Goal: Task Accomplishment & Management: Complete application form

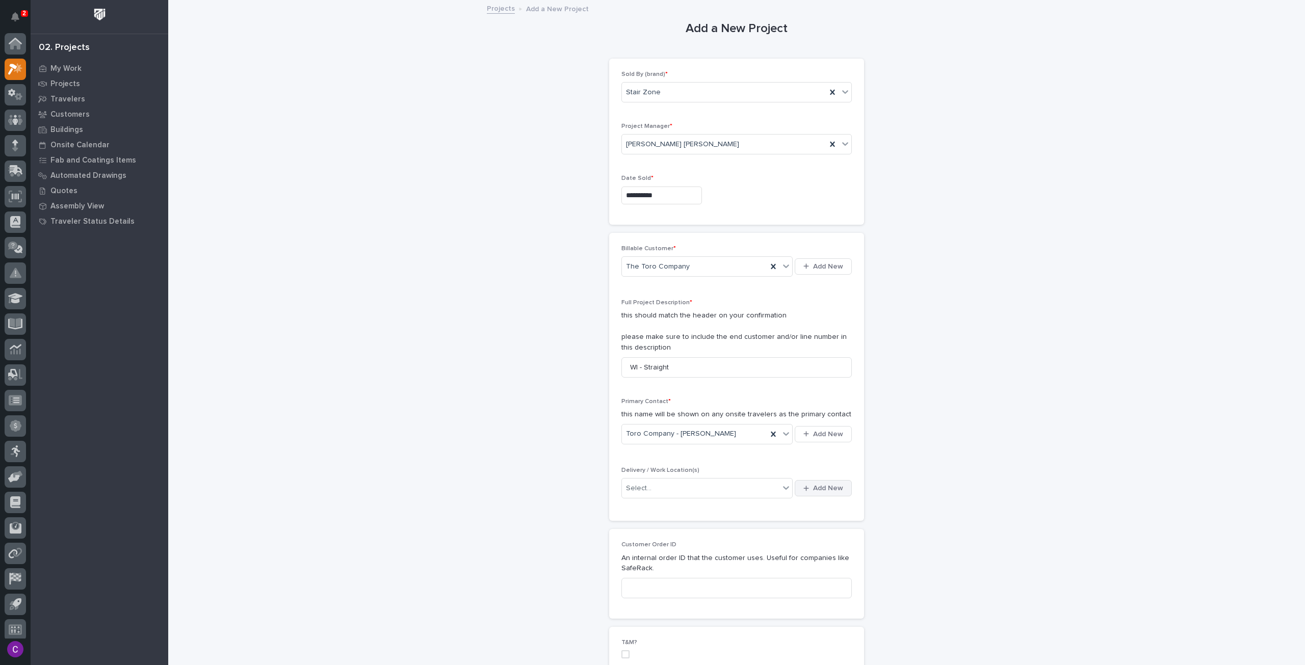
click at [813, 484] on span "Add New" at bounding box center [828, 488] width 30 height 9
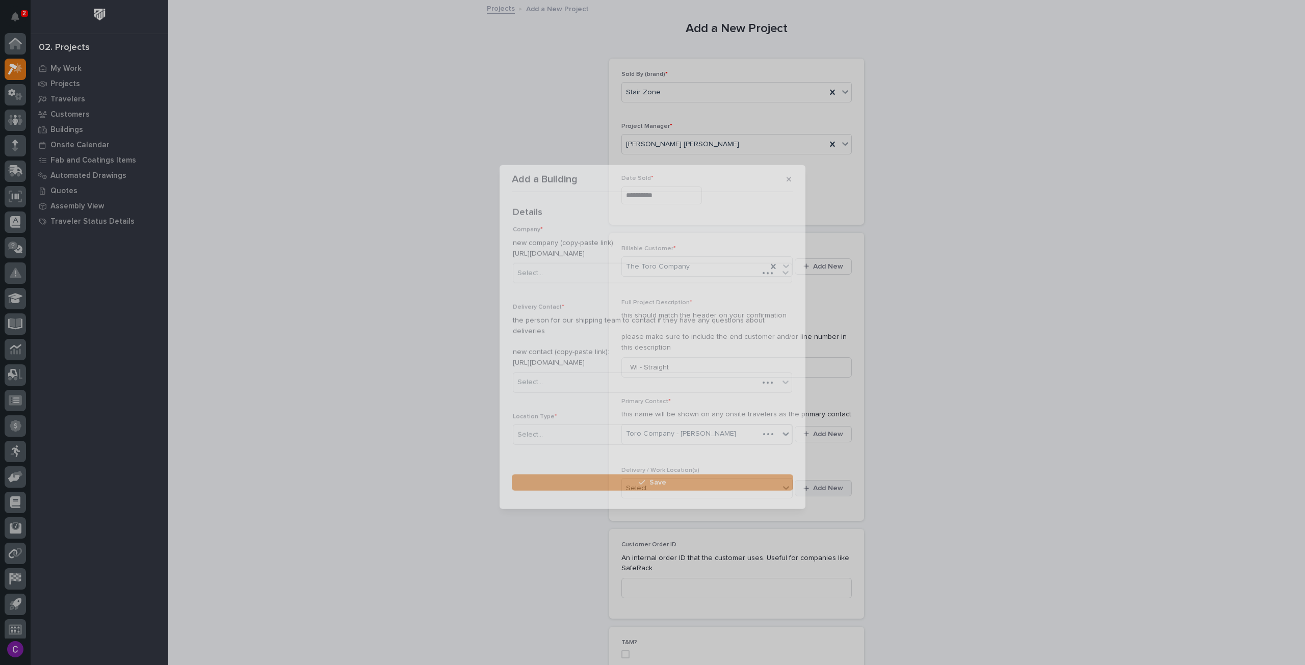
scroll to position [6, 0]
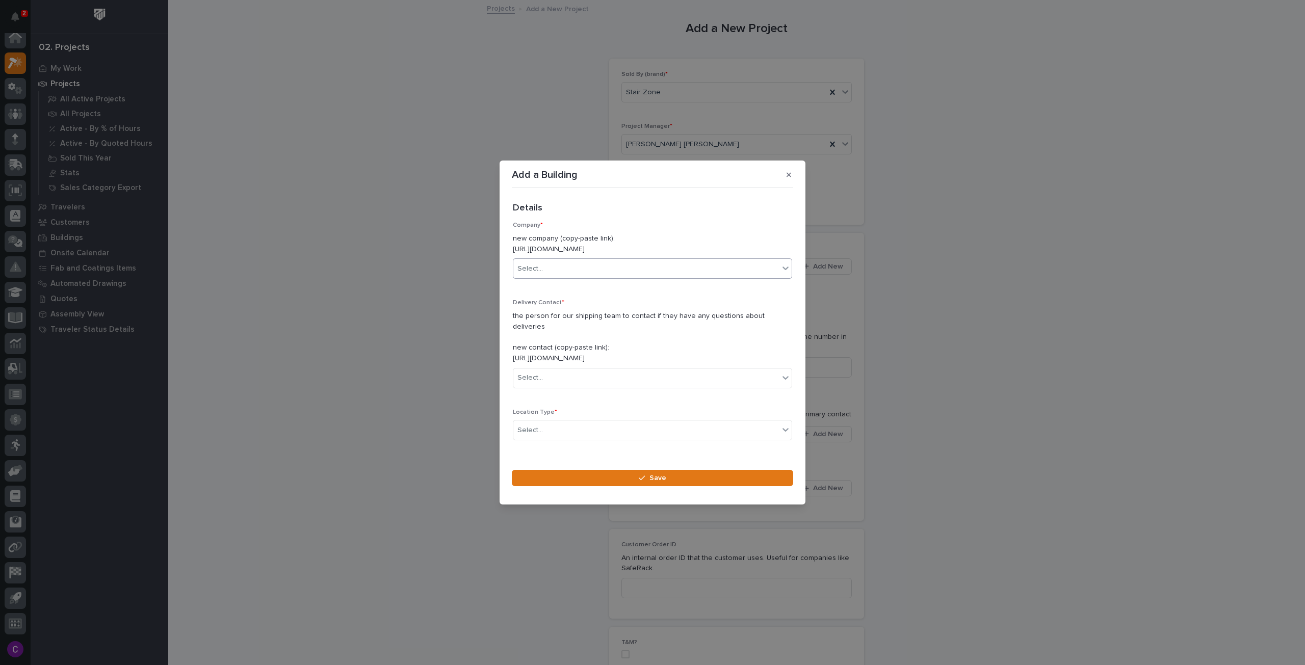
click at [560, 270] on div "Select..." at bounding box center [646, 269] width 266 height 17
type input "****"
click at [643, 314] on div "The Toro Company" at bounding box center [648, 312] width 271 height 18
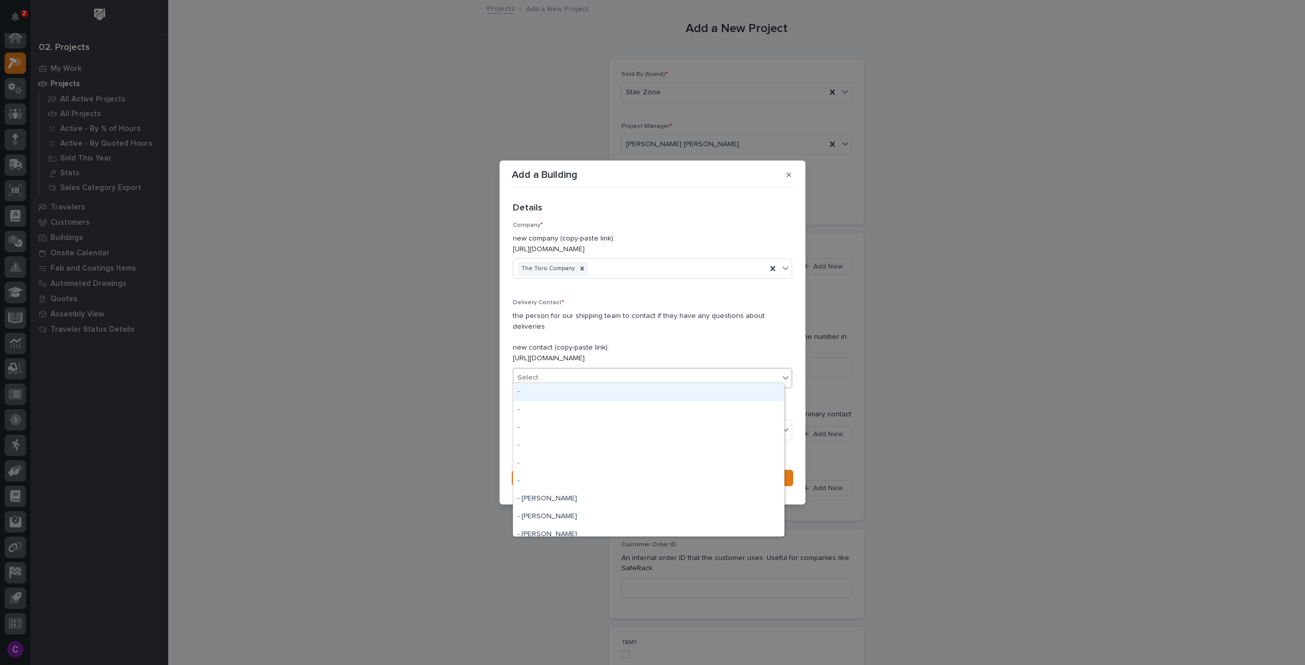
click at [604, 370] on div "Select..." at bounding box center [646, 378] width 266 height 17
click at [659, 337] on p "the person for our shipping team to contact if they have any questions about de…" at bounding box center [652, 337] width 279 height 53
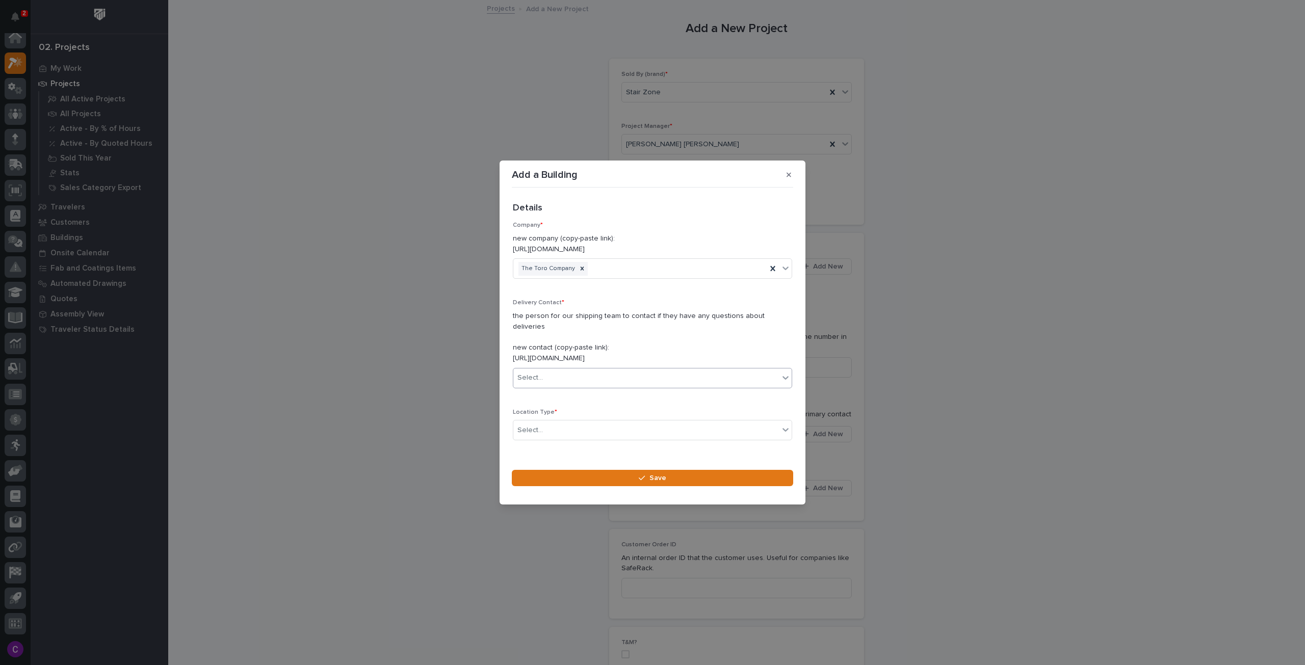
click at [655, 382] on div "Select..." at bounding box center [652, 378] width 279 height 20
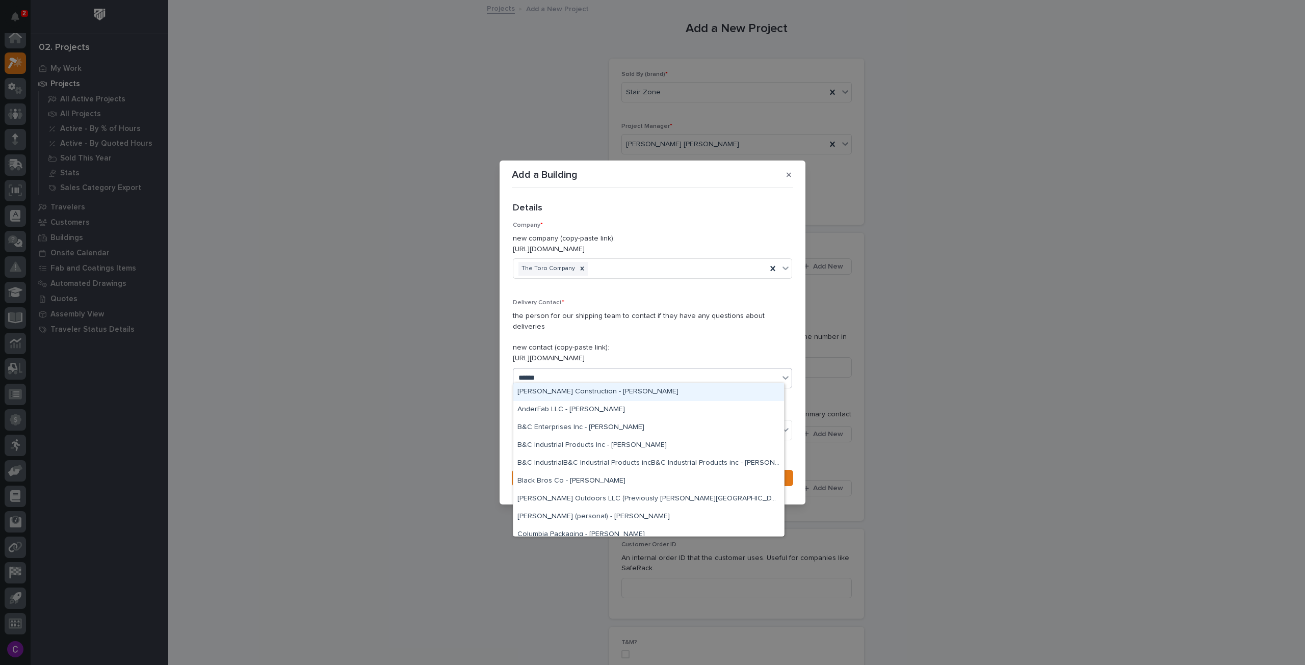
type input "*******"
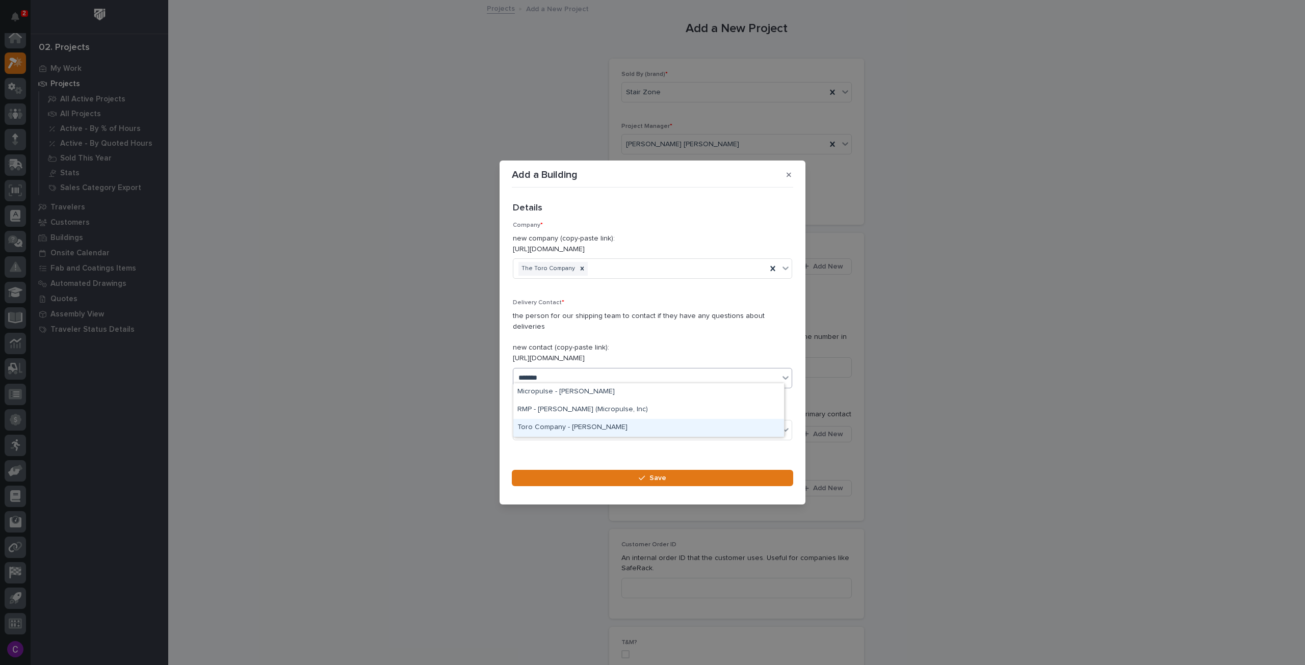
click at [597, 436] on div "Toro Company - [PERSON_NAME]" at bounding box center [648, 428] width 271 height 18
click at [586, 430] on div "Select..." at bounding box center [646, 430] width 266 height 17
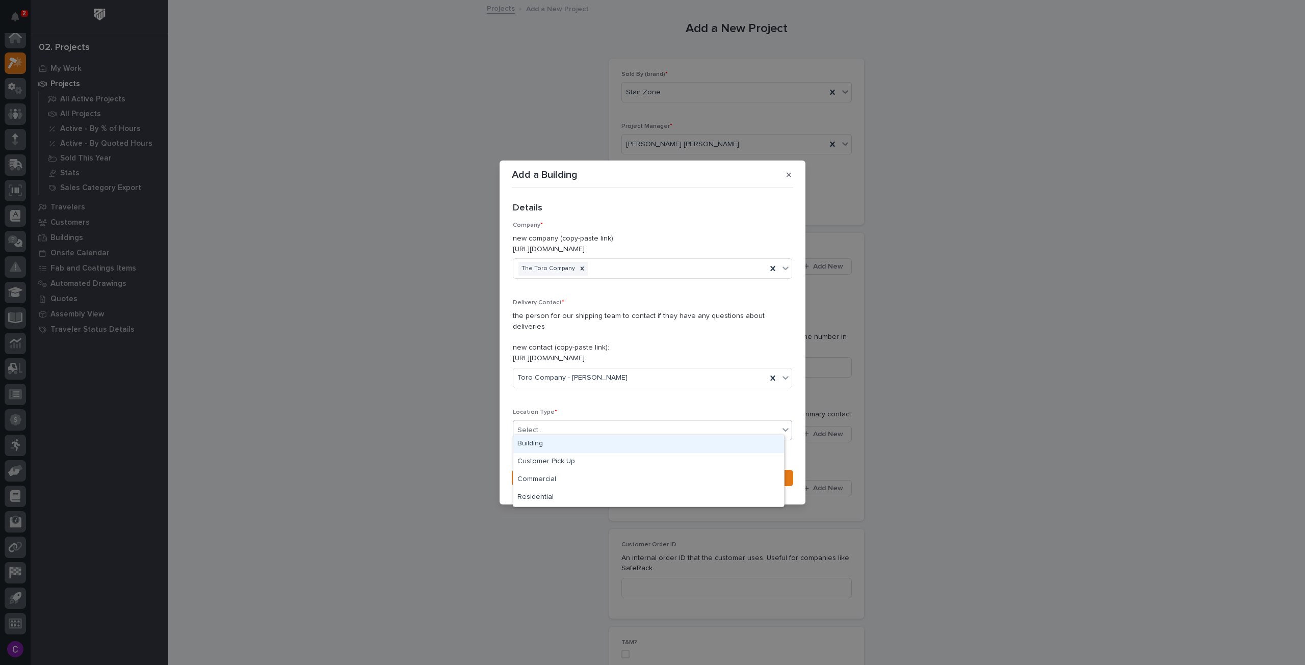
click at [576, 440] on div "Building" at bounding box center [648, 444] width 271 height 18
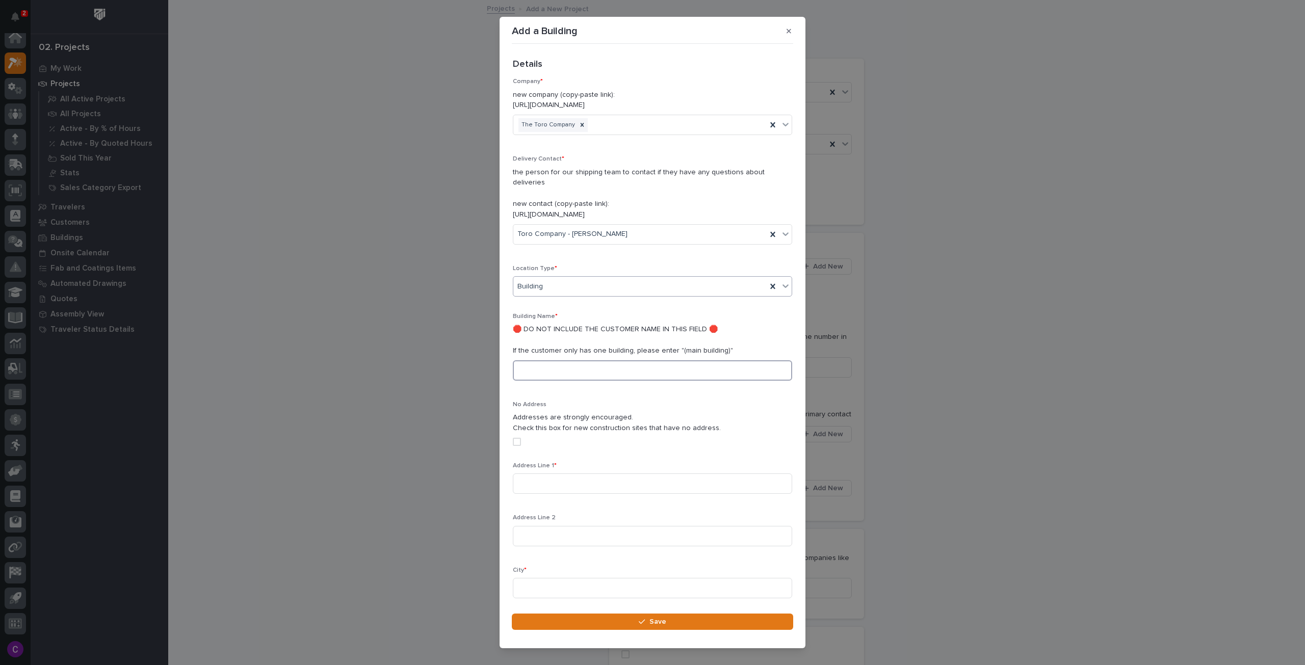
click at [572, 360] on input at bounding box center [652, 370] width 279 height 20
type input "main building"
click at [561, 480] on input at bounding box center [652, 484] width 279 height 20
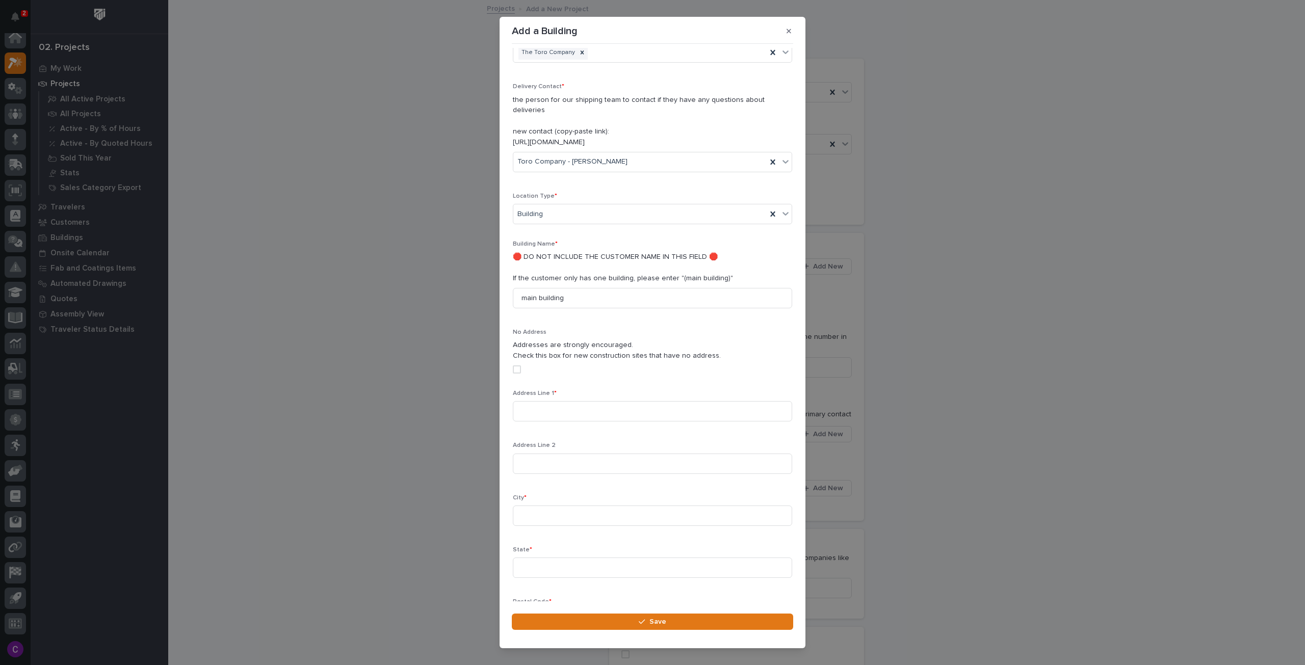
scroll to position [0, 0]
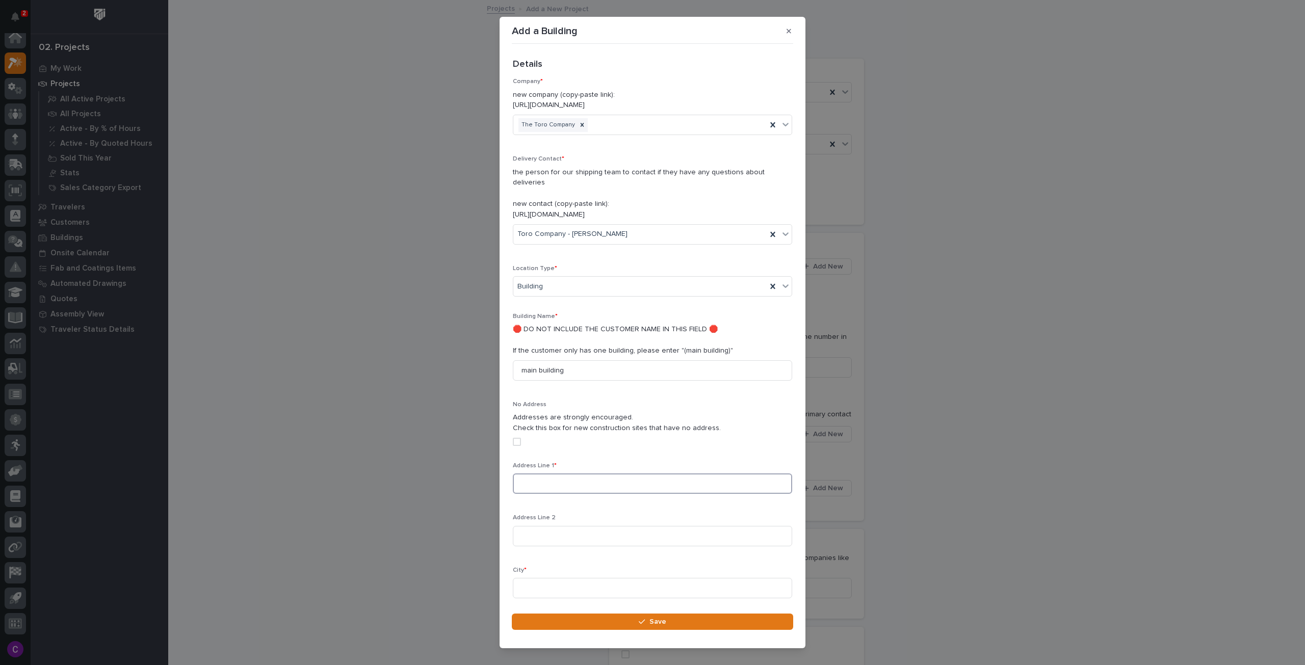
click at [522, 475] on input at bounding box center [652, 484] width 279 height 20
click at [590, 474] on input at bounding box center [652, 484] width 279 height 20
click at [567, 474] on input at bounding box center [652, 484] width 279 height 20
paste input "3424 County Rd. PP"
type input "3424 County Rd. PP"
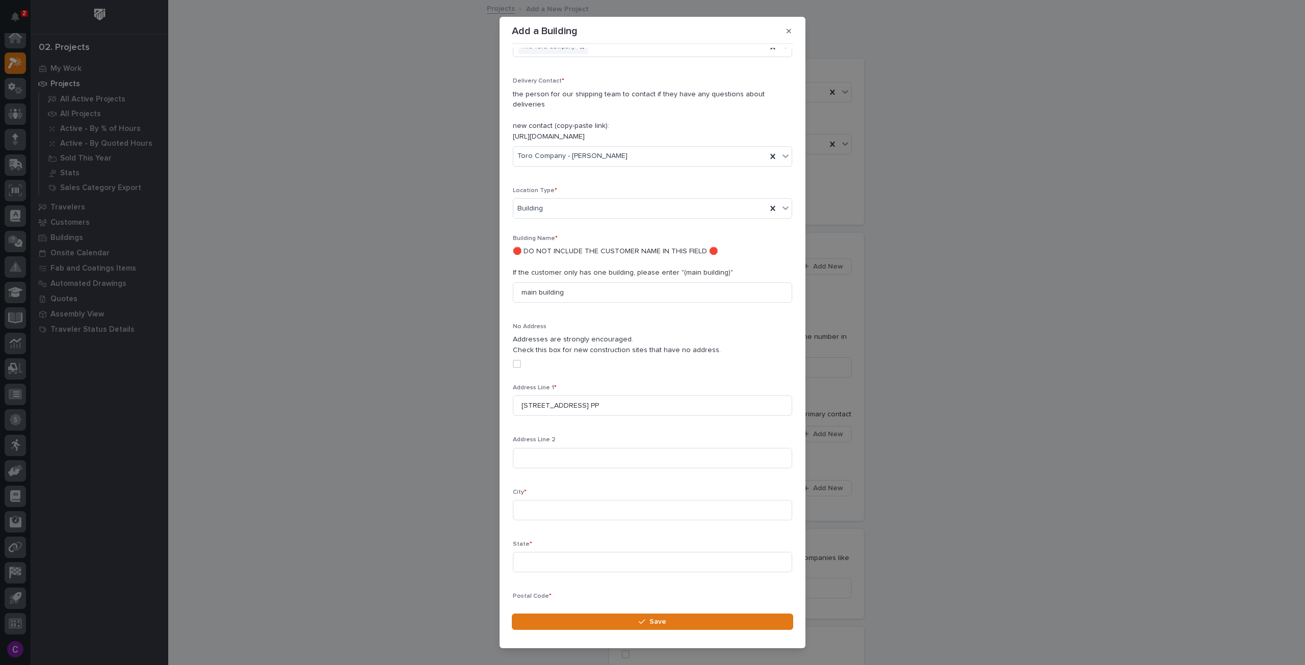
scroll to position [102, 0]
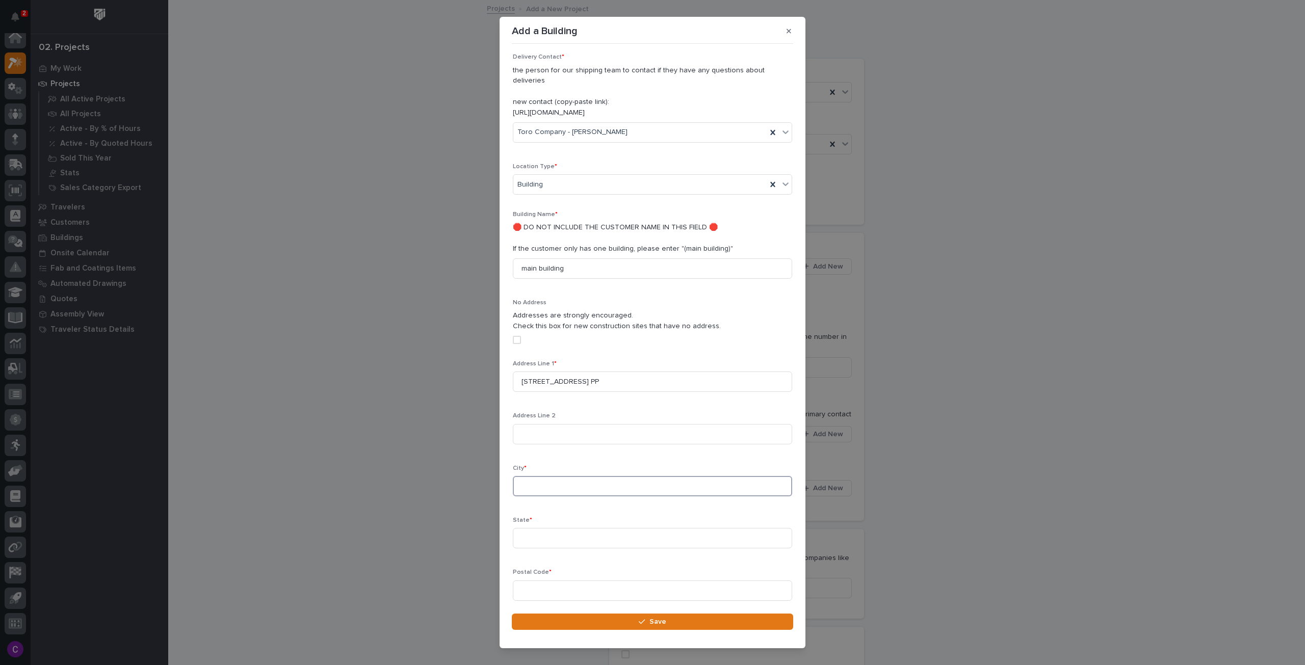
click at [635, 476] on input at bounding box center [652, 486] width 279 height 20
paste input "Plymouth"
type input "Plymouth"
click at [544, 528] on input at bounding box center [652, 538] width 279 height 20
type input "WI"
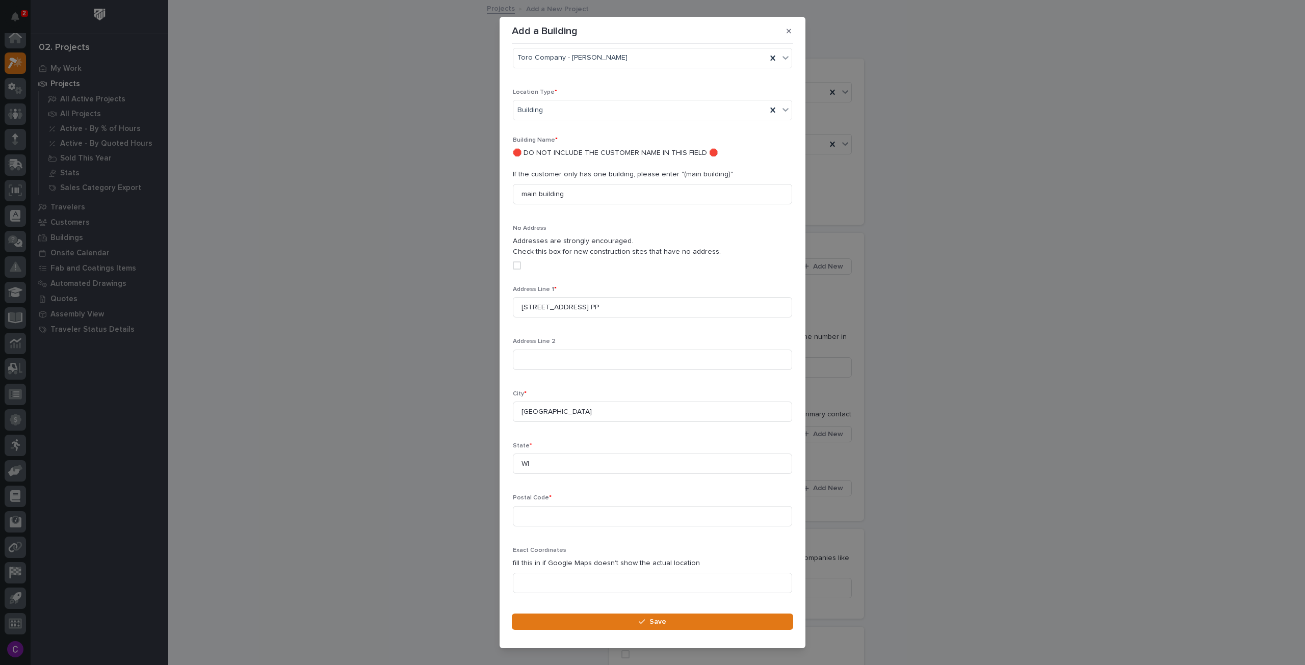
scroll to position [201, 0]
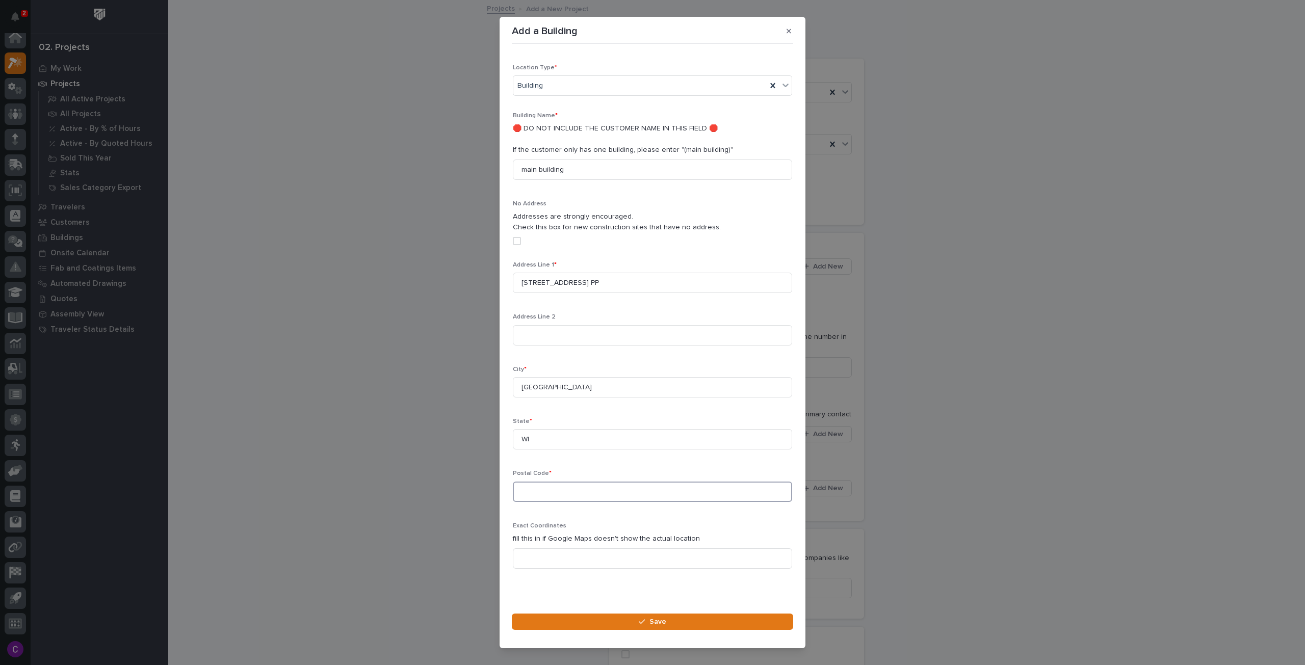
click at [581, 488] on input at bounding box center [652, 492] width 279 height 20
paste input "53073"
type input "53073"
click at [749, 619] on button "Save" at bounding box center [652, 622] width 281 height 16
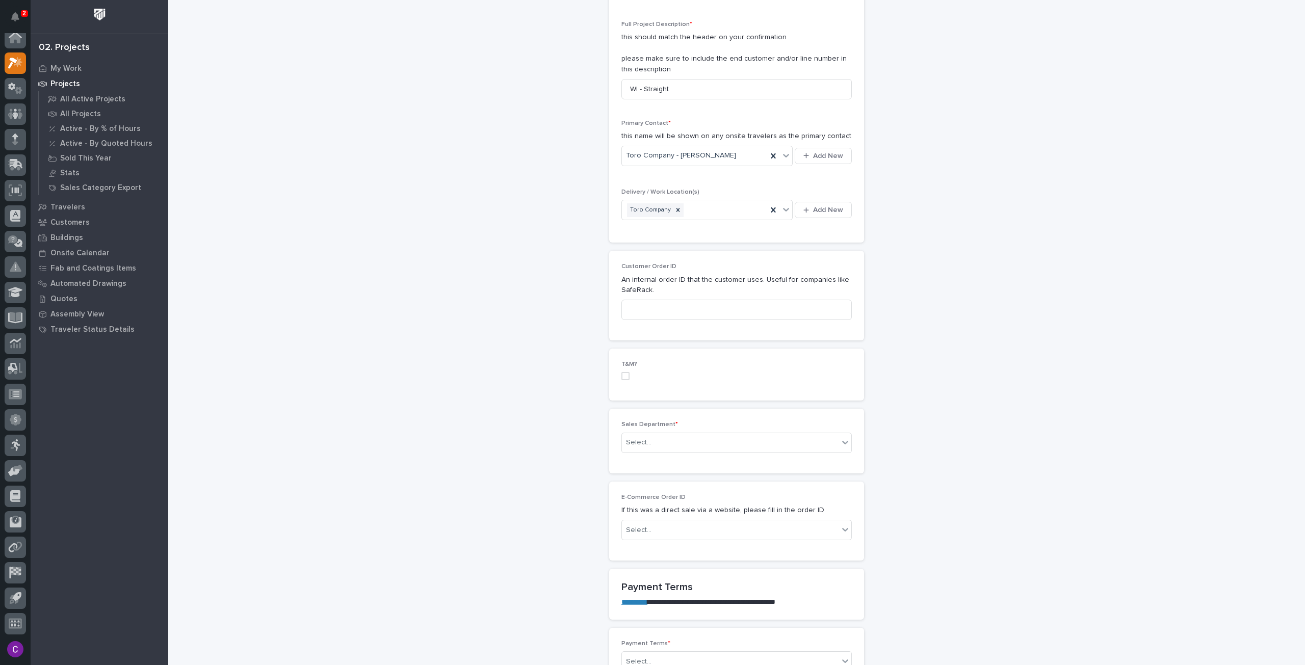
scroll to position [306, 0]
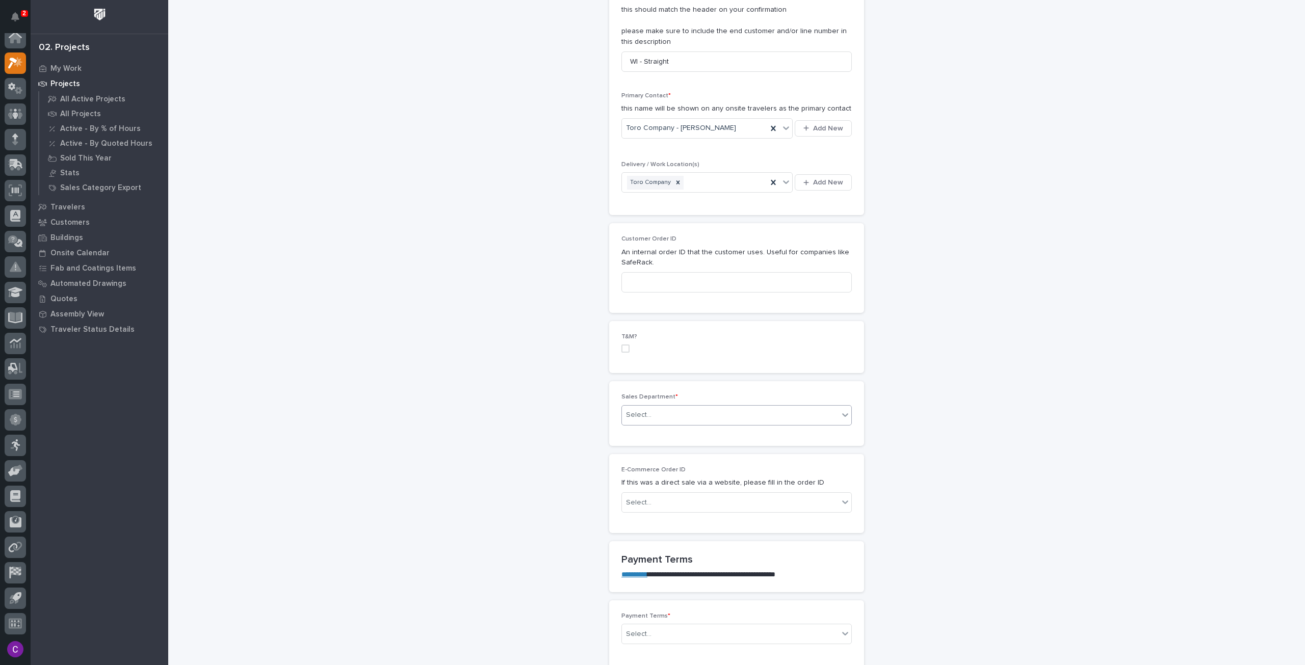
click at [776, 415] on div "Select..." at bounding box center [730, 415] width 217 height 17
click at [773, 435] on div "National Sales" at bounding box center [732, 433] width 229 height 18
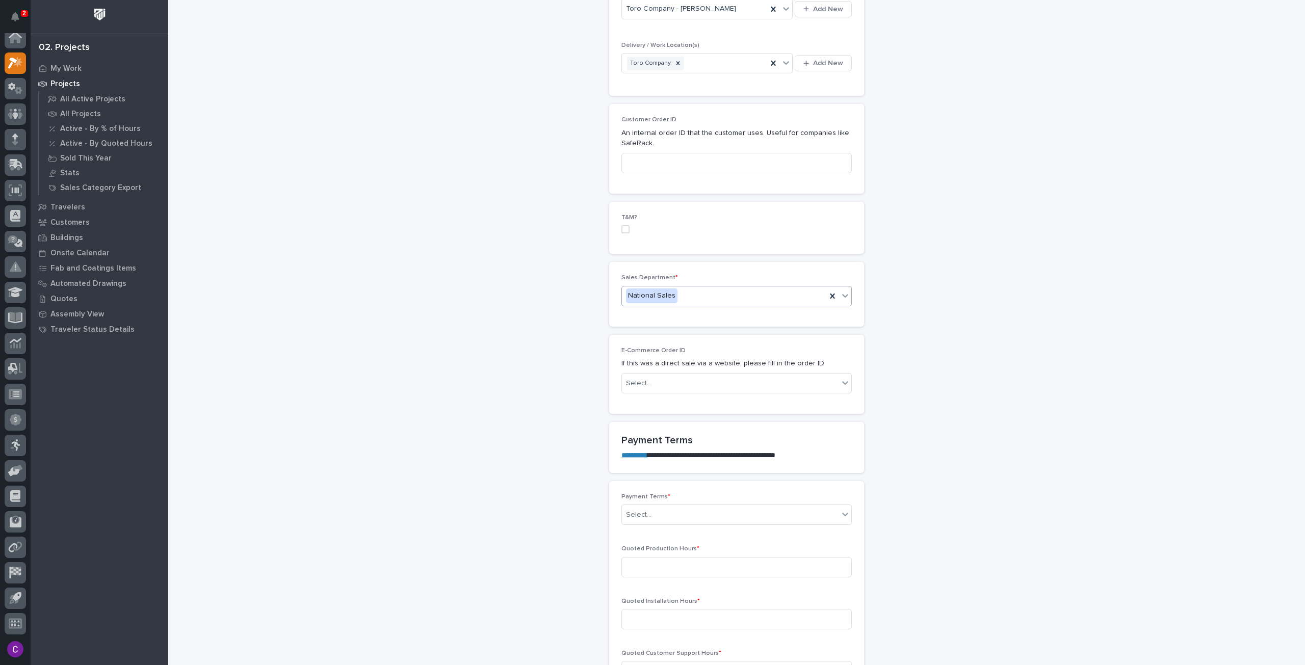
scroll to position [459, 0]
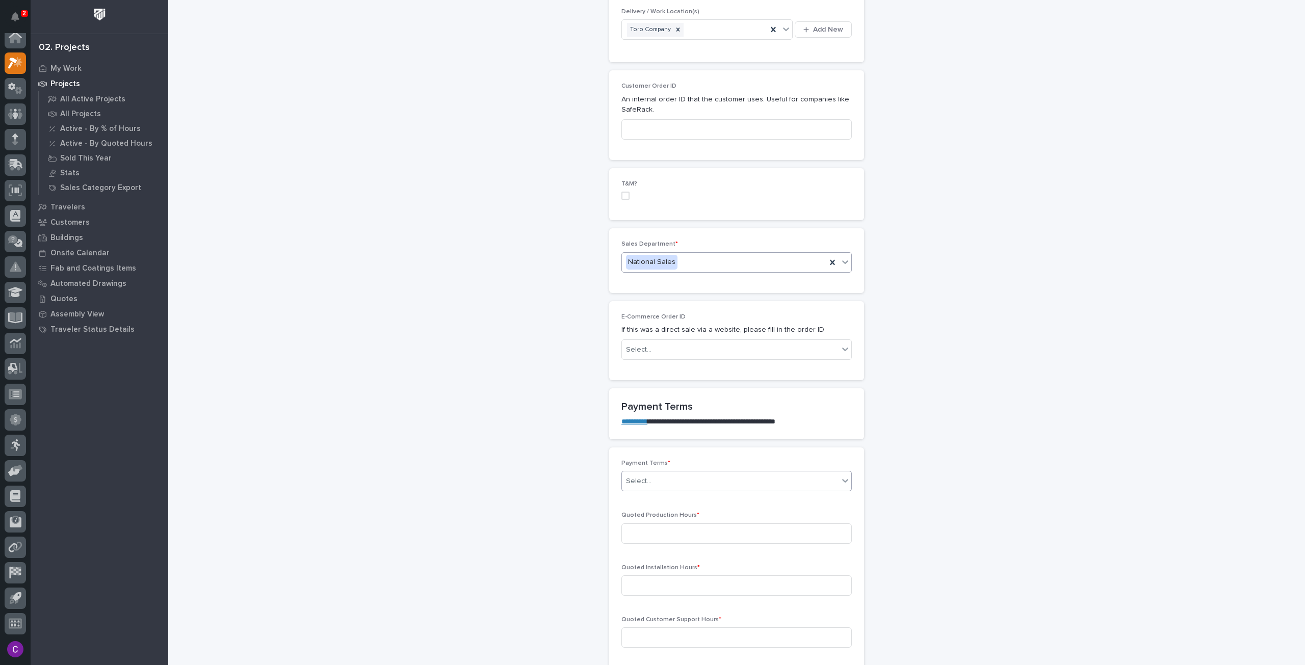
click at [791, 481] on div "Select..." at bounding box center [730, 481] width 217 height 17
click at [745, 507] on div "100%" at bounding box center [732, 516] width 229 height 18
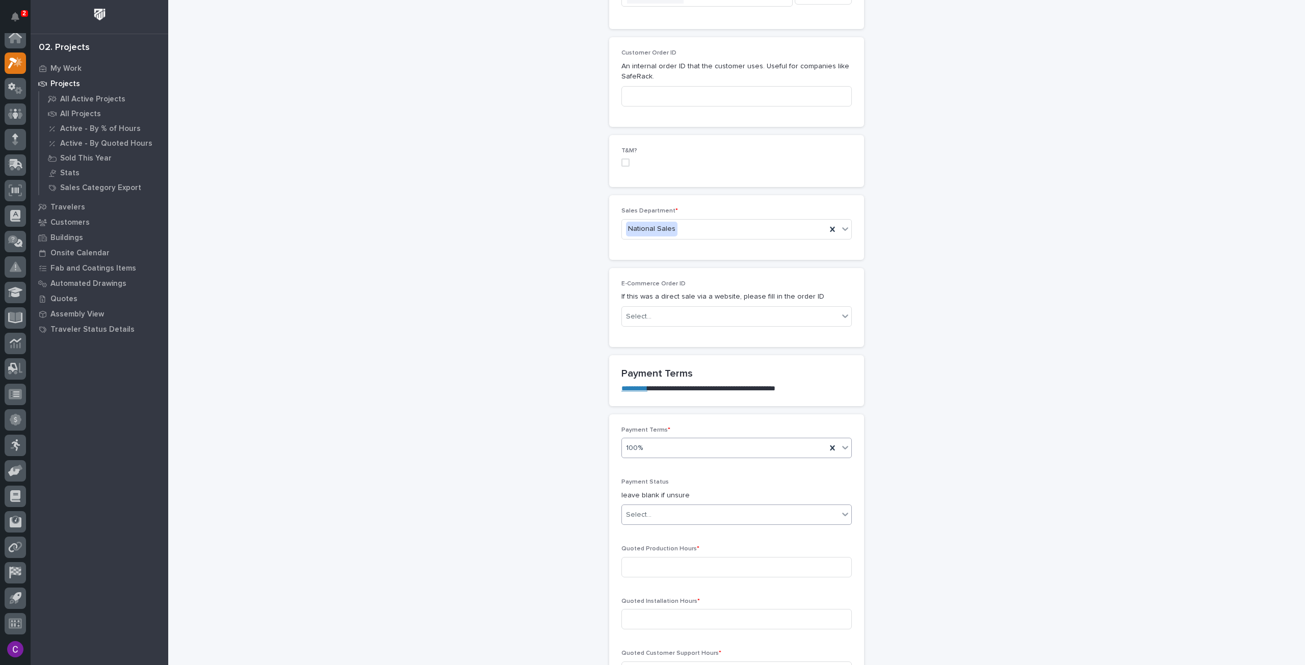
click at [745, 507] on div "Select..." at bounding box center [730, 515] width 217 height 17
click at [732, 533] on div "NOT PAID" at bounding box center [732, 531] width 229 height 18
click at [717, 569] on input at bounding box center [736, 567] width 230 height 20
click at [655, 558] on input at bounding box center [736, 567] width 230 height 20
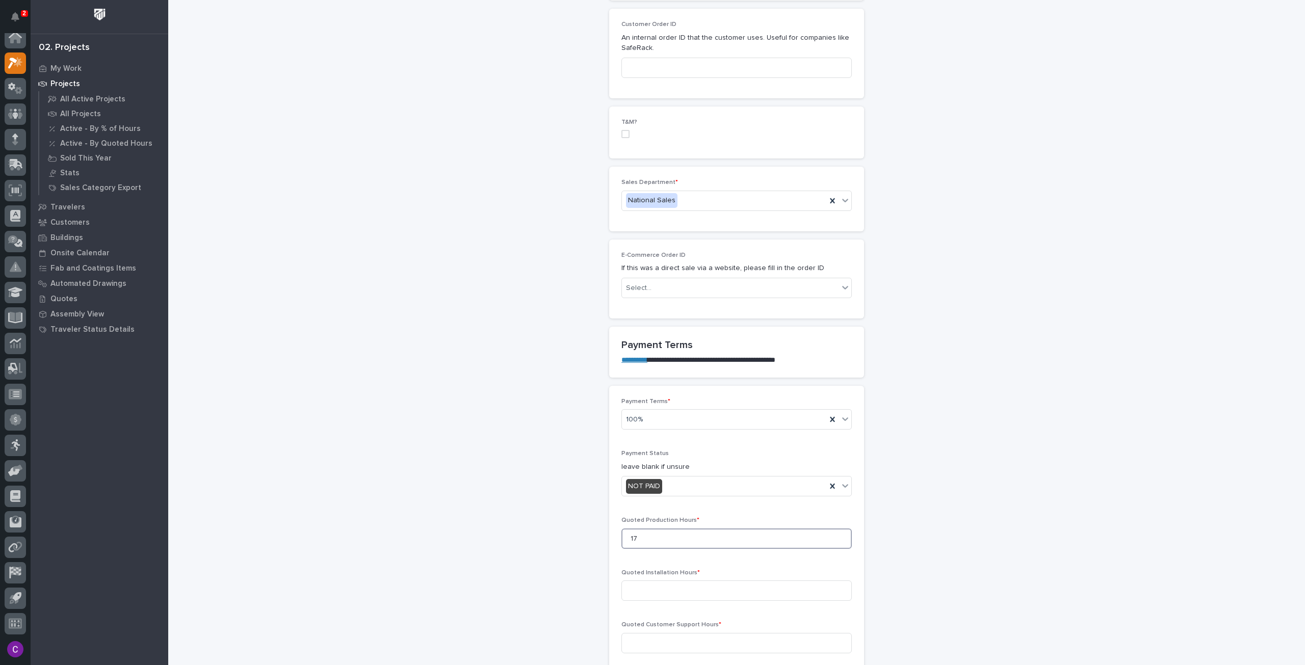
scroll to position [543, 0]
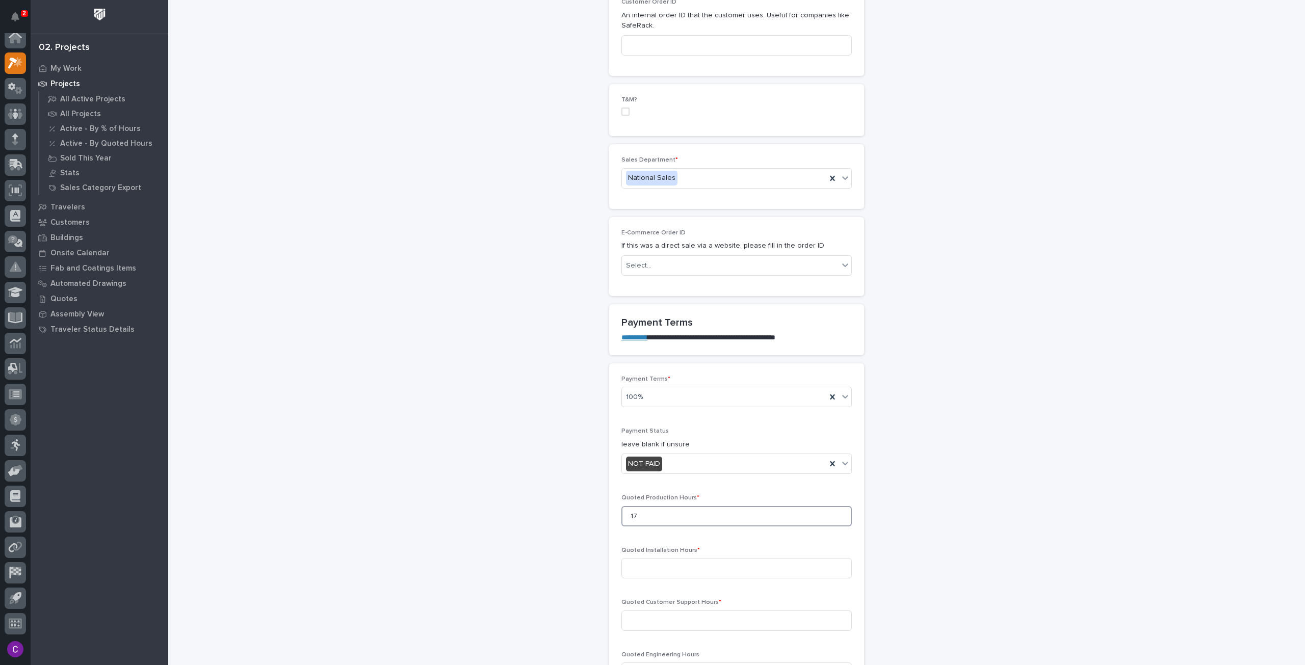
type input "17"
click at [655, 558] on input at bounding box center [736, 568] width 230 height 20
type input "0"
click at [668, 611] on input at bounding box center [736, 621] width 230 height 20
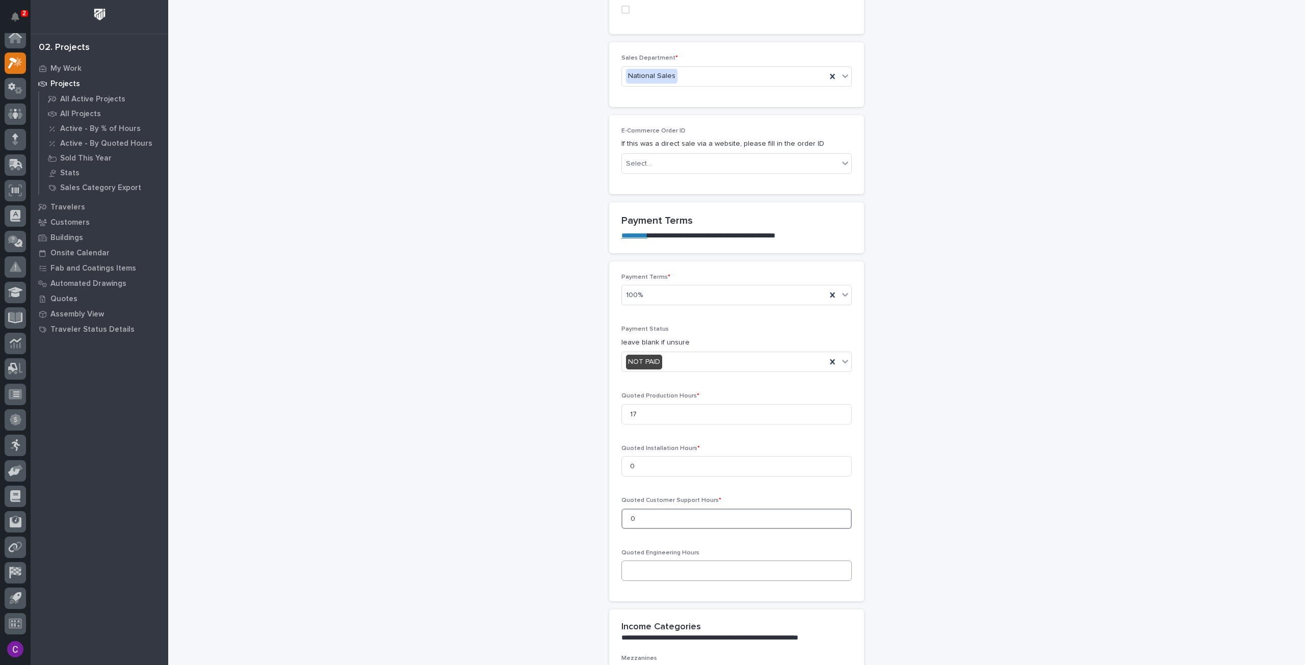
type input "0"
click at [665, 574] on input at bounding box center [736, 571] width 230 height 20
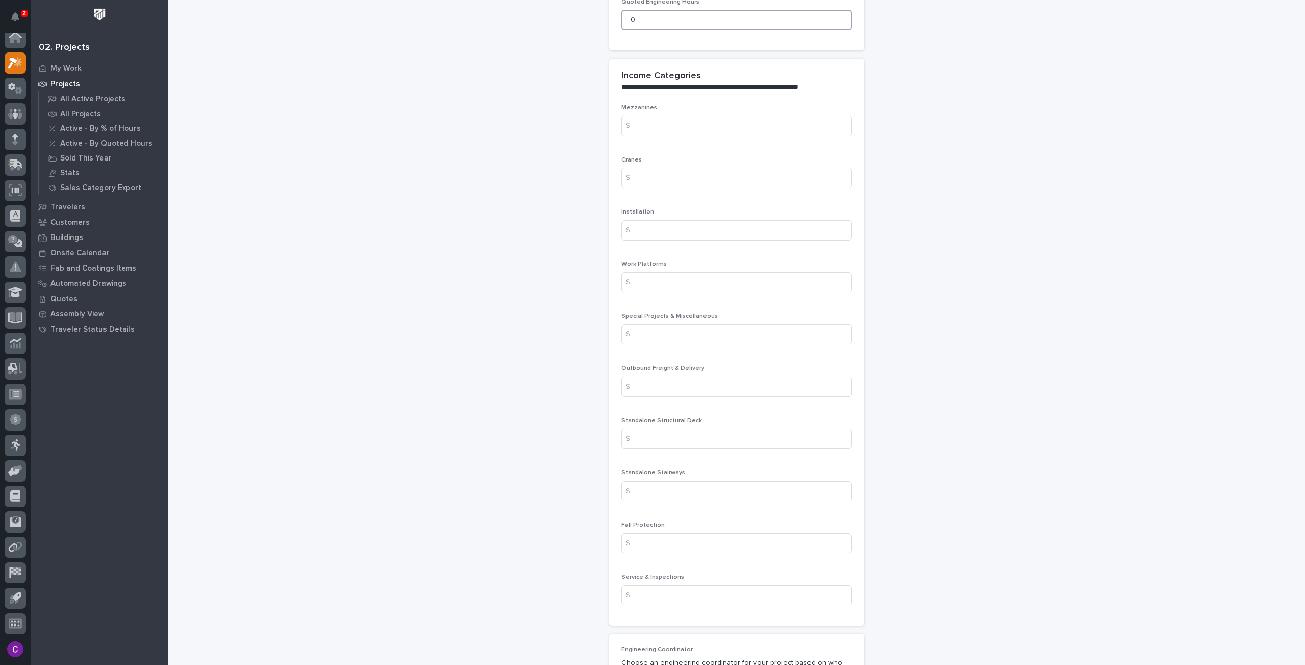
scroll to position [1206, 0]
type input "0"
click at [644, 478] on input at bounding box center [736, 482] width 230 height 20
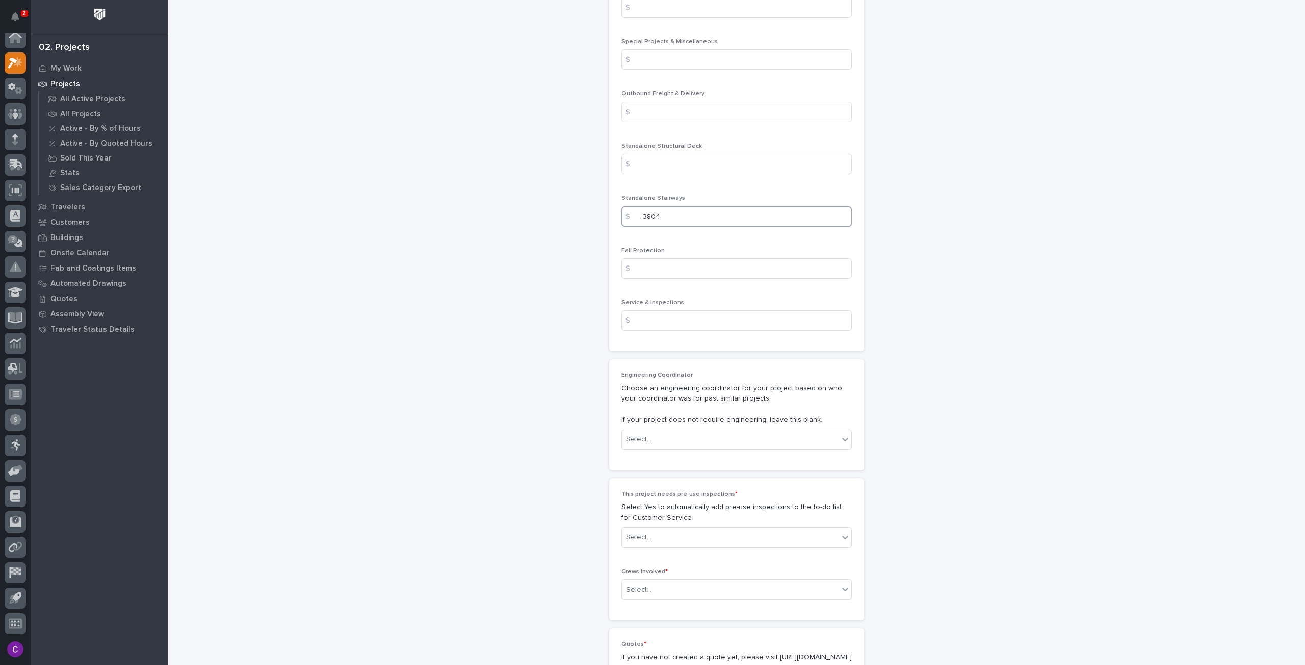
scroll to position [1614, 0]
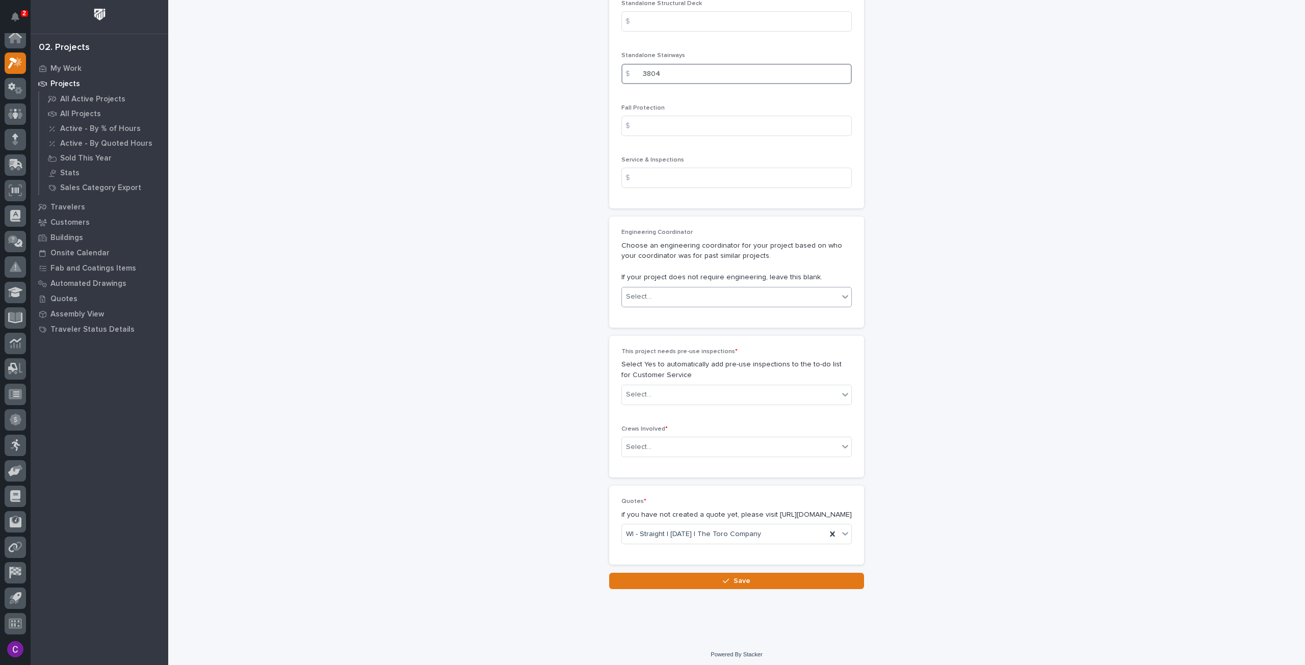
type input "3804"
click at [730, 287] on div "Select..." at bounding box center [736, 297] width 230 height 20
click at [724, 386] on div "Select..." at bounding box center [730, 394] width 217 height 17
click at [713, 415] on div "Yes" at bounding box center [732, 411] width 229 height 18
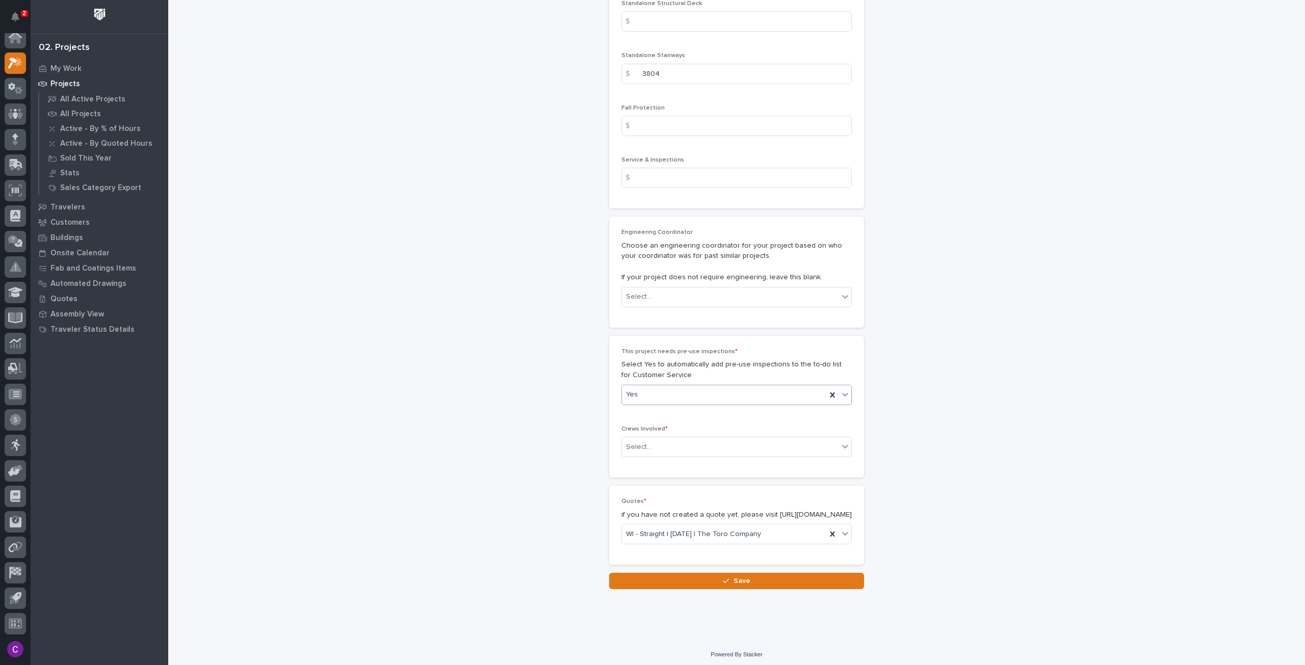
click at [693, 389] on div "Yes" at bounding box center [724, 394] width 204 height 17
click at [679, 422] on div "No" at bounding box center [732, 429] width 229 height 18
click at [698, 440] on div "Select..." at bounding box center [730, 447] width 217 height 17
click at [683, 456] on div "Production" at bounding box center [732, 462] width 229 height 18
click at [811, 581] on button "Save" at bounding box center [736, 581] width 255 height 16
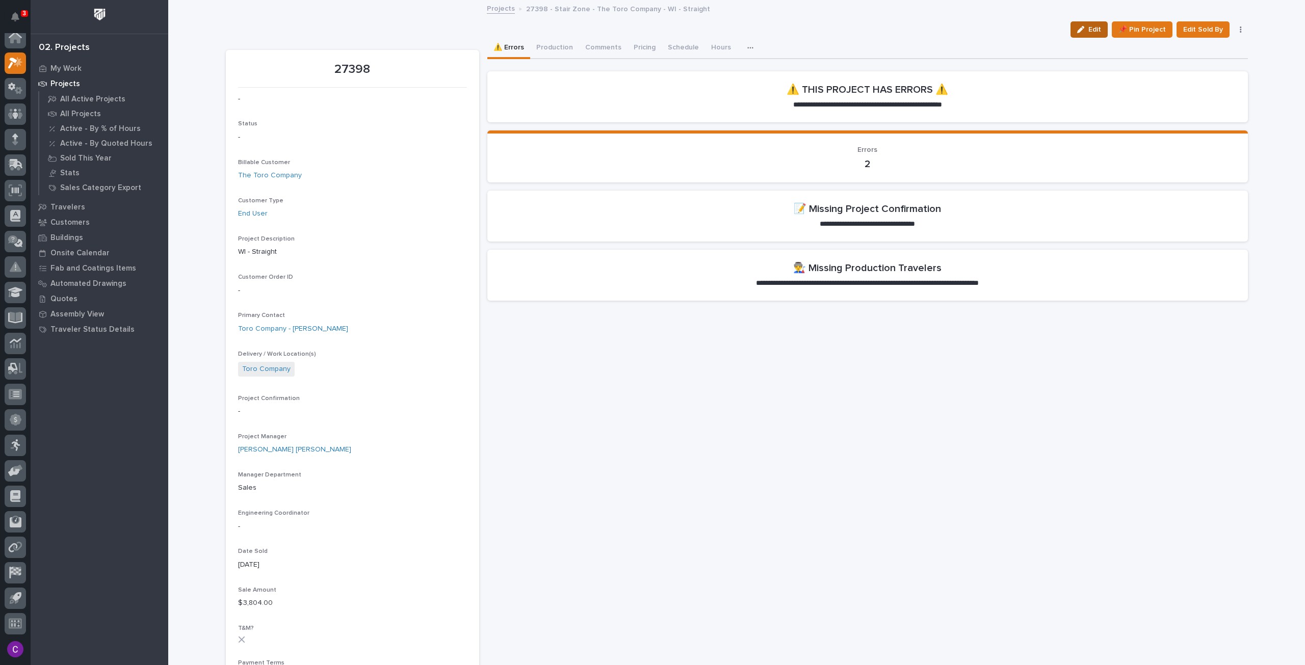
click at [1084, 28] on icon "button" at bounding box center [1080, 29] width 7 height 7
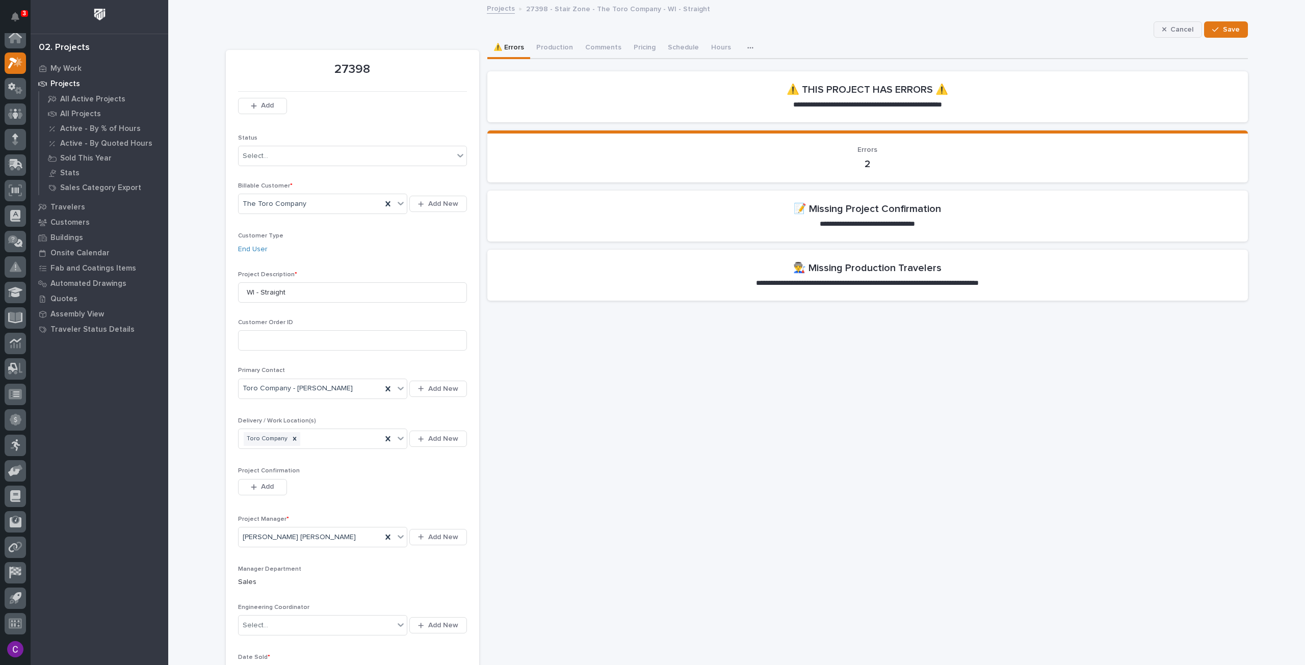
click at [1174, 25] on span "Cancel" at bounding box center [1182, 29] width 23 height 9
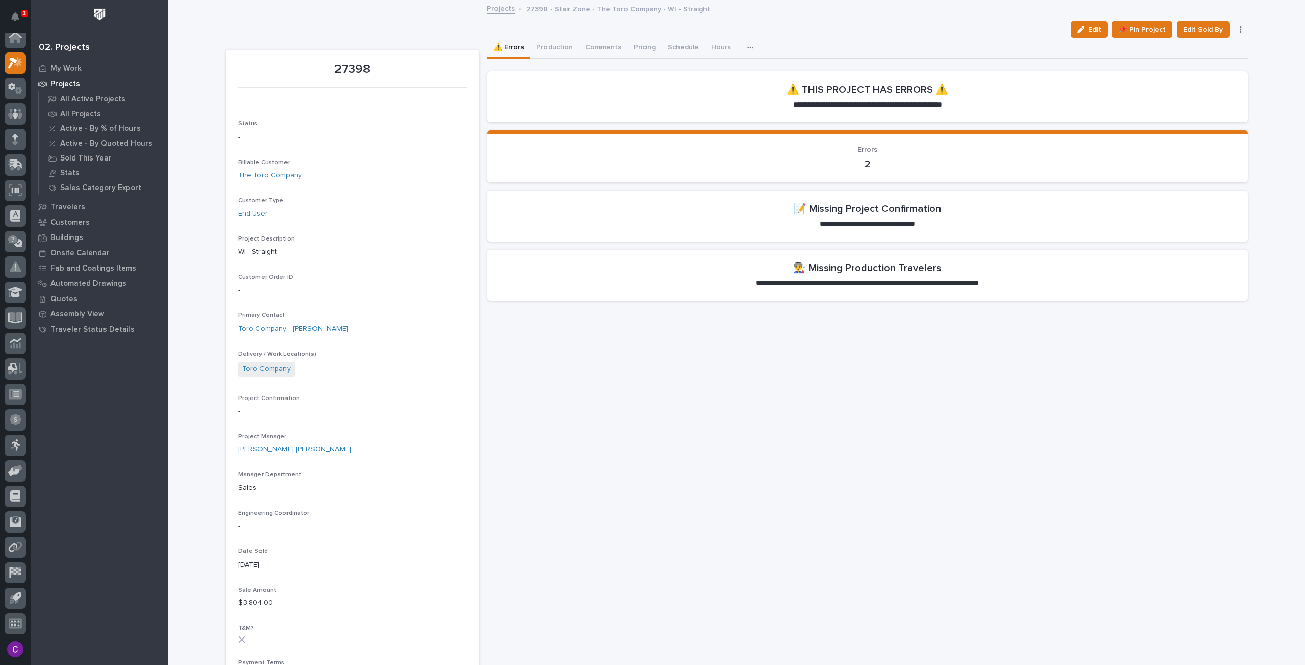
click at [354, 72] on p "27398" at bounding box center [352, 69] width 229 height 15
copy p "27398"
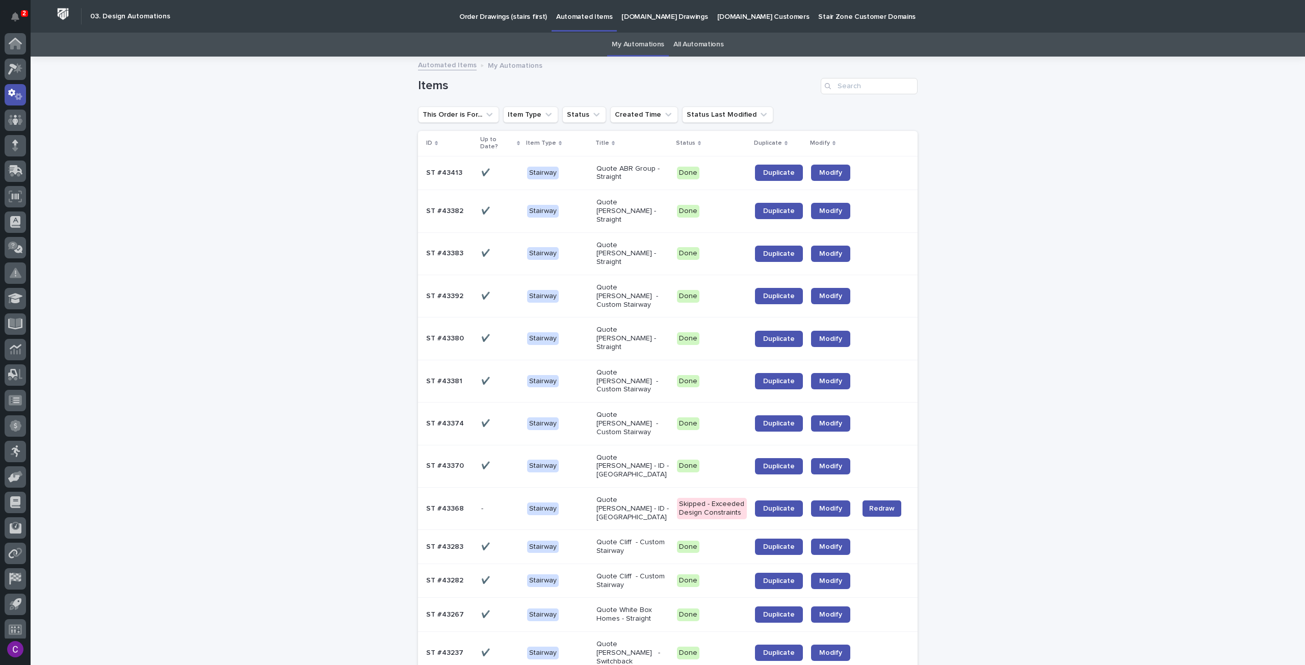
scroll to position [6, 0]
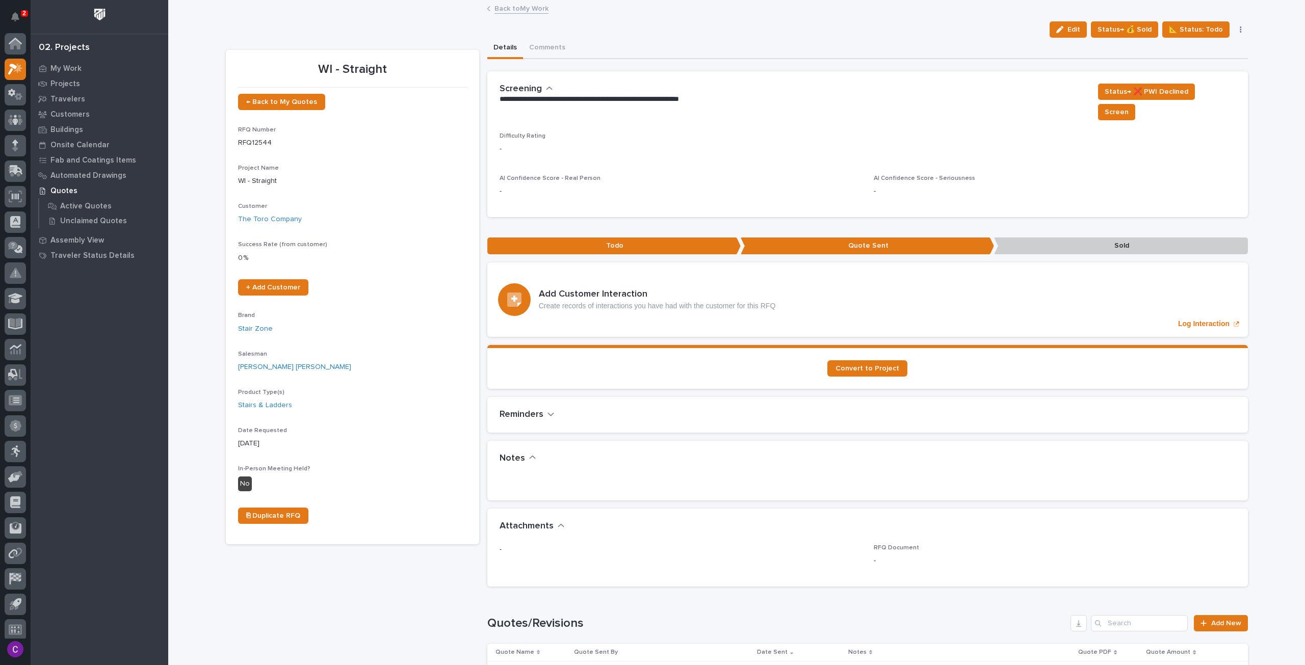
scroll to position [6, 0]
